Goal: Information Seeking & Learning: Understand process/instructions

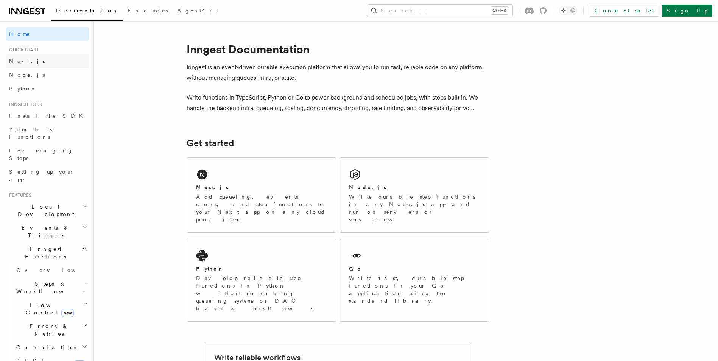
click at [15, 62] on span "Next.js" at bounding box center [27, 61] width 36 height 6
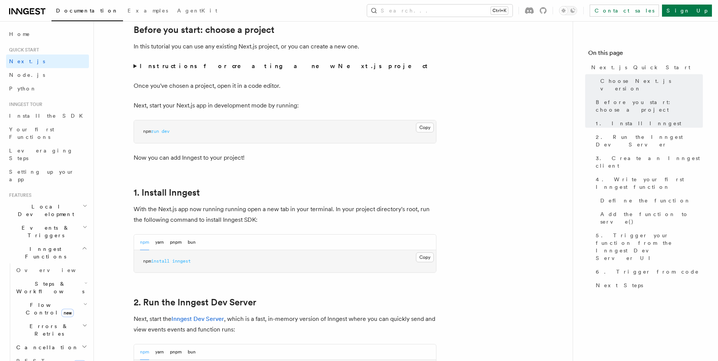
scroll to position [265, 0]
click at [428, 256] on button "Copy Copied" at bounding box center [425, 257] width 18 height 10
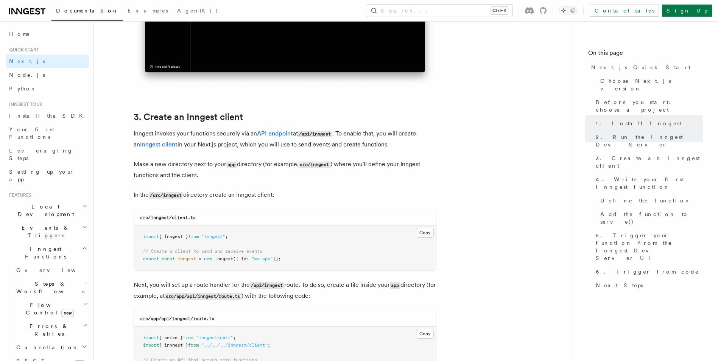
scroll to position [832, 0]
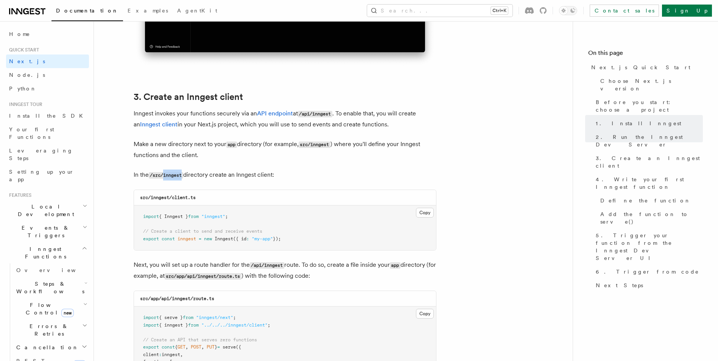
drag, startPoint x: 165, startPoint y: 174, endPoint x: 184, endPoint y: 171, distance: 19.0
click at [184, 171] on p "In the /src/inngest directory create an Inngest client:" at bounding box center [285, 174] width 303 height 11
copy code "inngest"
click at [421, 211] on button "Copy Copied" at bounding box center [425, 213] width 18 height 10
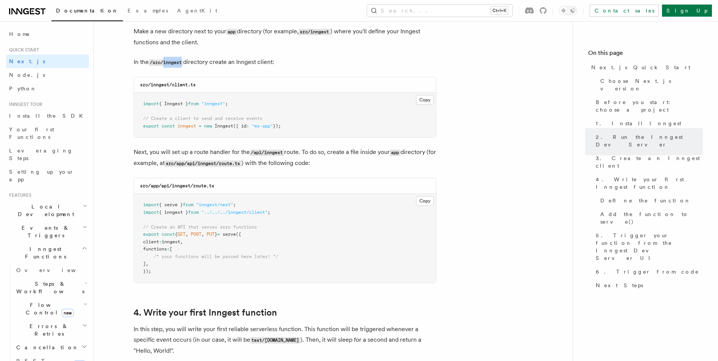
scroll to position [946, 0]
click at [424, 200] on button "Copy Copied" at bounding box center [425, 200] width 18 height 10
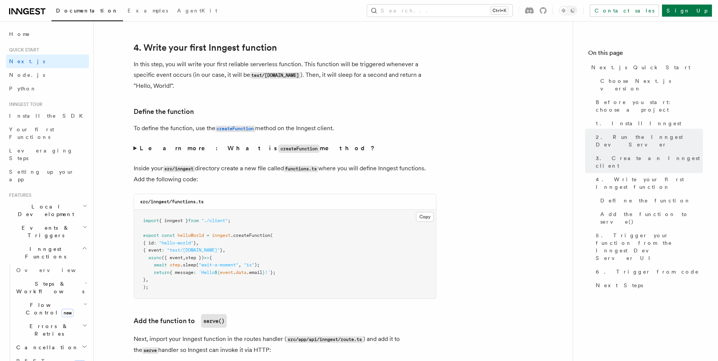
scroll to position [1248, 0]
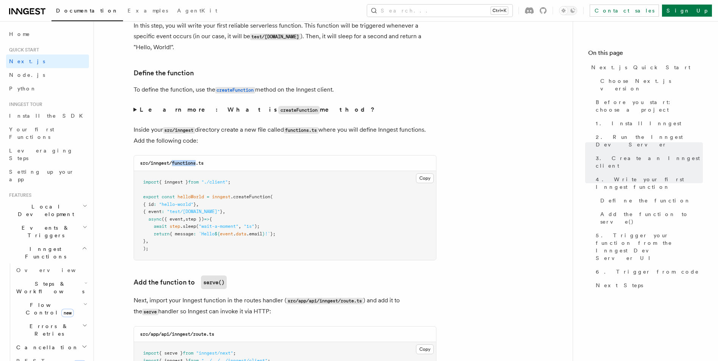
drag, startPoint x: 172, startPoint y: 160, endPoint x: 197, endPoint y: 161, distance: 25.4
click at [197, 161] on code "src/inngest/functions.ts" at bounding box center [172, 162] width 64 height 5
copy code "functions"
click at [426, 176] on button "Copy Copied" at bounding box center [425, 178] width 18 height 10
